Goal: Task Accomplishment & Management: Use online tool/utility

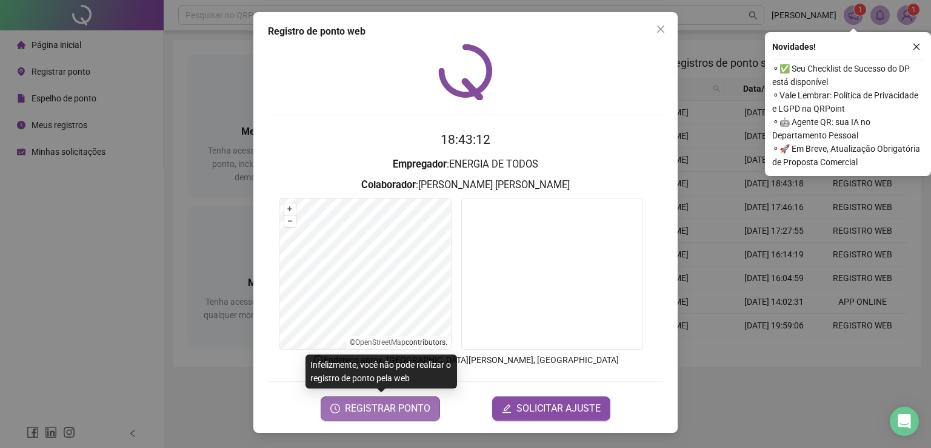
click at [386, 409] on span "REGISTRAR PONTO" at bounding box center [388, 408] width 86 height 15
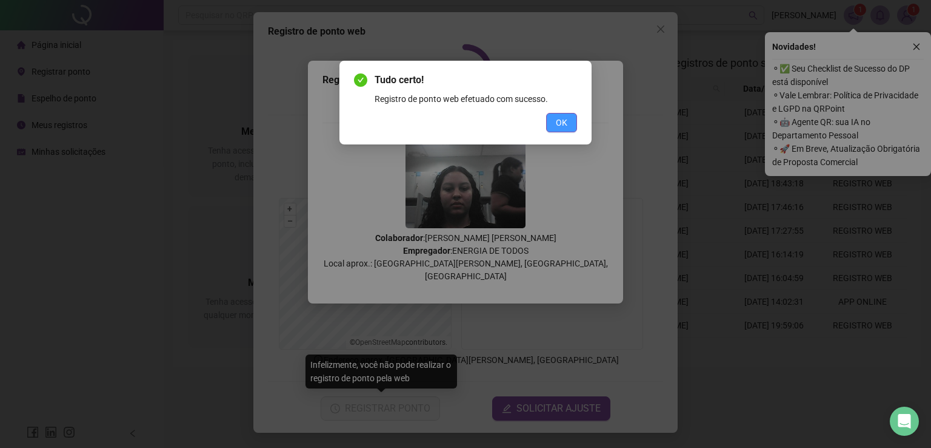
click at [562, 125] on span "OK" at bounding box center [562, 122] width 12 height 13
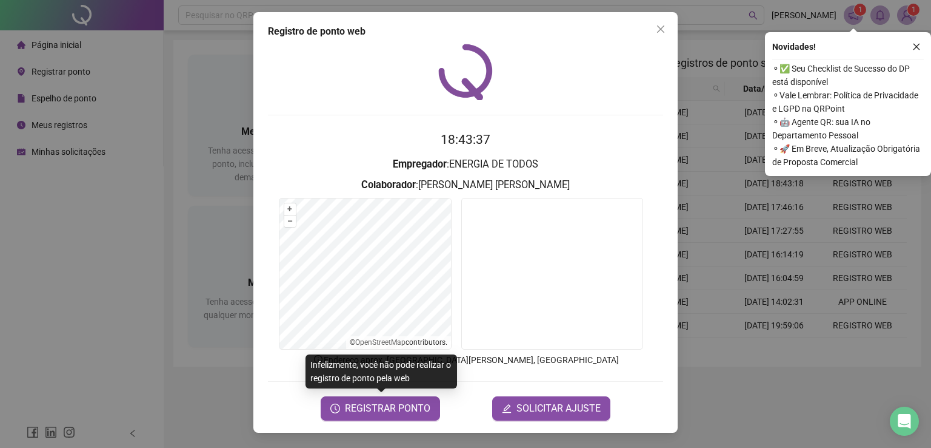
click at [47, 362] on div "Registro de ponto web 18:43:37 Empregador : ENERGIA DE TODOS Colaborador : [PER…" at bounding box center [465, 224] width 931 height 448
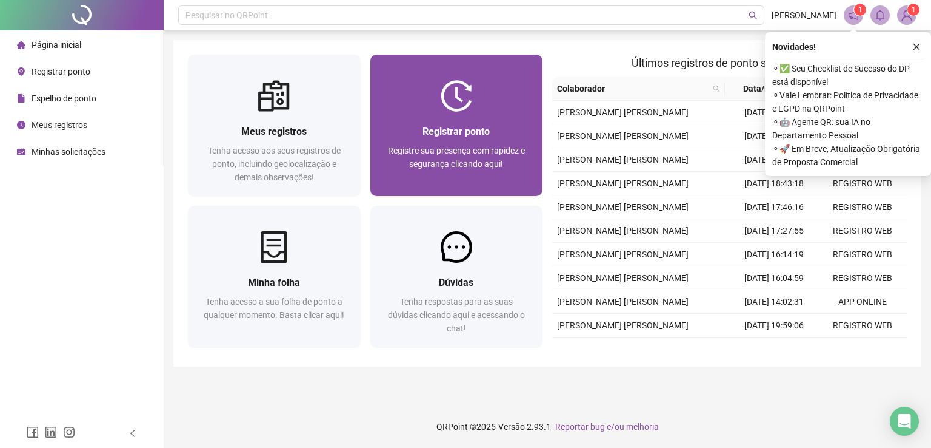
click at [420, 96] on div at bounding box center [457, 96] width 173 height 32
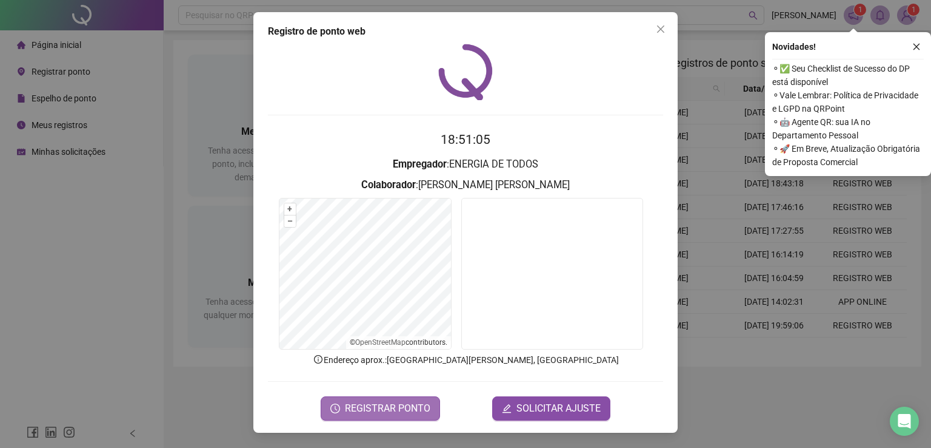
click at [386, 406] on span "REGISTRAR PONTO" at bounding box center [388, 408] width 86 height 15
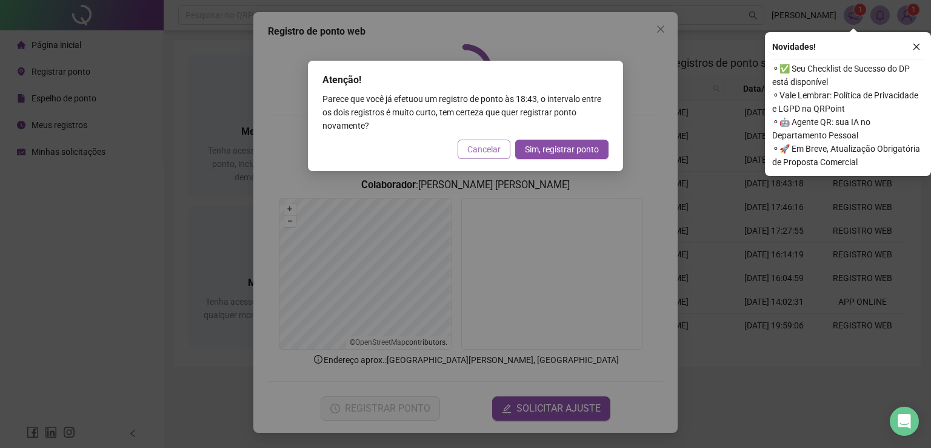
click at [488, 150] on span "Cancelar" at bounding box center [484, 149] width 33 height 13
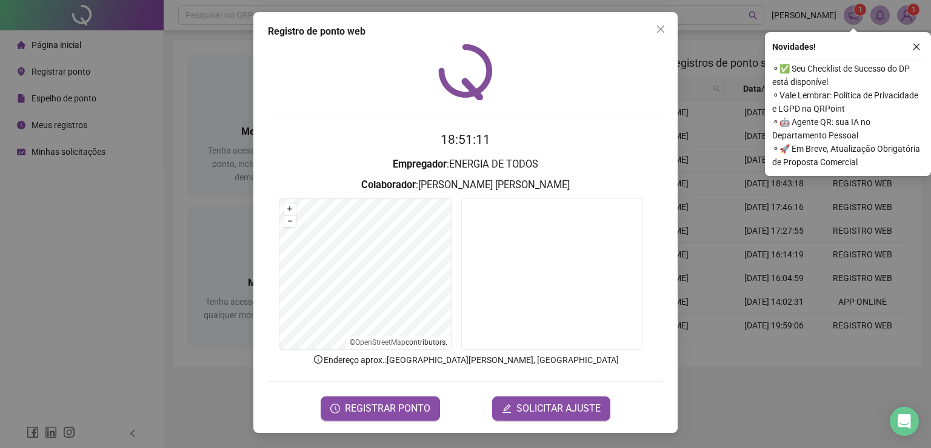
click at [119, 201] on div "Registro de ponto web 18:51:11 Empregador : ENERGIA DE TODOS Colaborador : [PER…" at bounding box center [465, 224] width 931 height 448
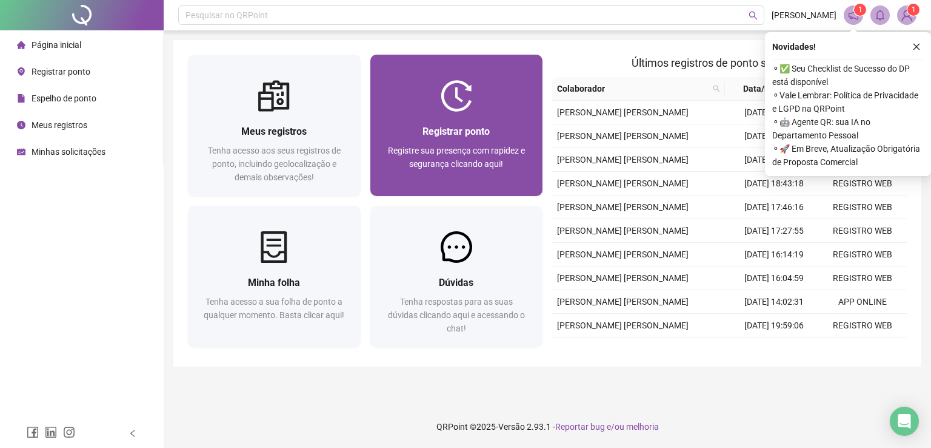
click at [459, 127] on span "Registrar ponto" at bounding box center [456, 132] width 67 height 12
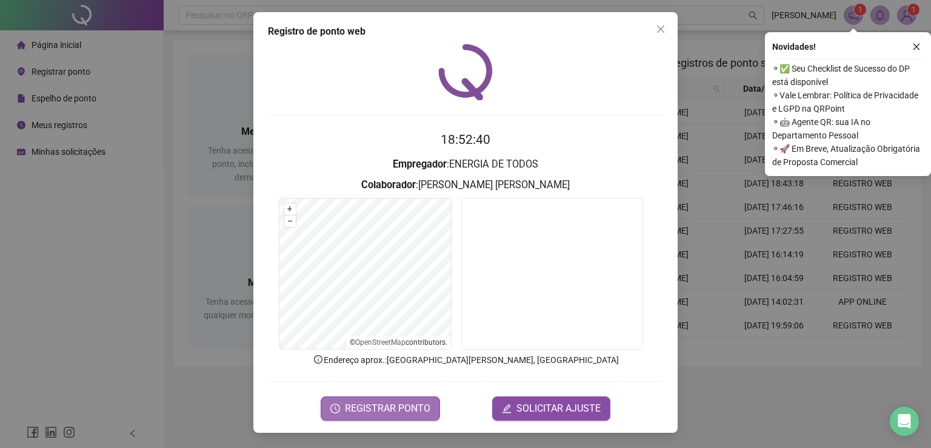
click at [390, 403] on span "REGISTRAR PONTO" at bounding box center [388, 408] width 86 height 15
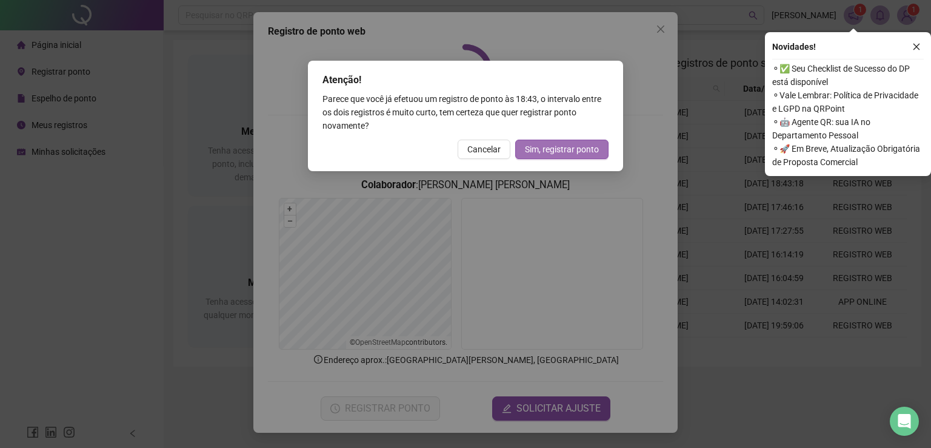
click at [579, 148] on span "Sim, registrar ponto" at bounding box center [562, 149] width 74 height 13
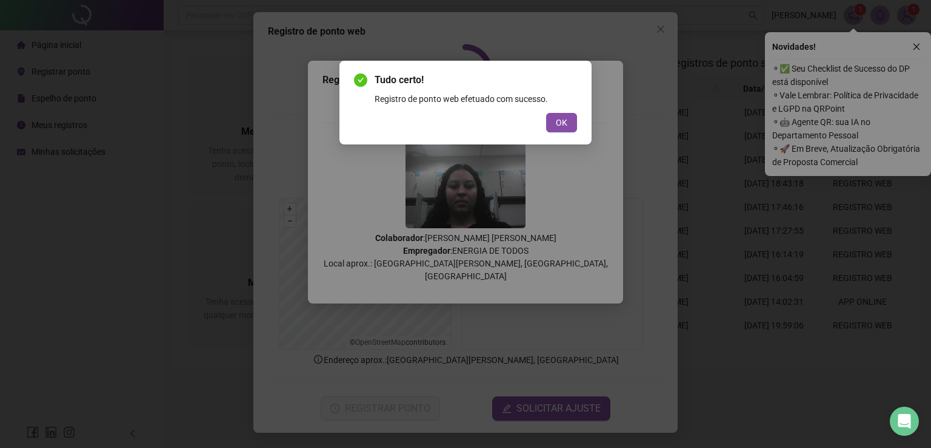
drag, startPoint x: 565, startPoint y: 122, endPoint x: 543, endPoint y: 124, distance: 21.4
click at [565, 122] on span "OK" at bounding box center [562, 122] width 12 height 13
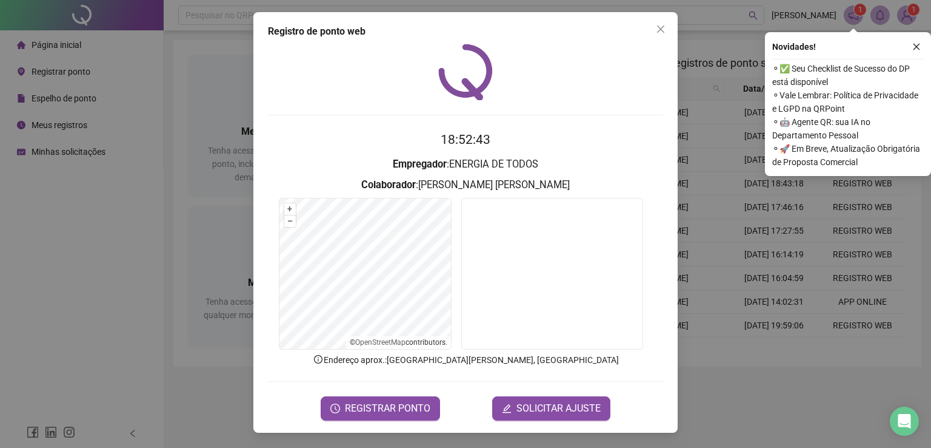
click at [89, 281] on div "Registro de ponto web 18:52:43 Empregador : ENERGIA DE TODOS Colaborador : [PER…" at bounding box center [465, 224] width 931 height 448
